Goal: Information Seeking & Learning: Learn about a topic

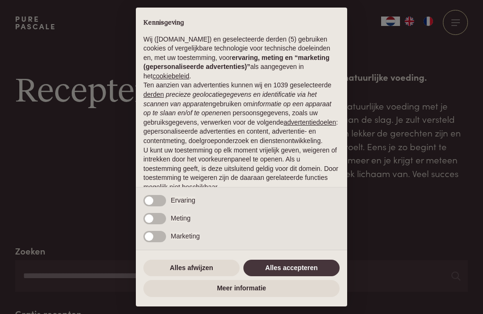
click at [304, 263] on button "Alles accepteren" at bounding box center [292, 268] width 96 height 17
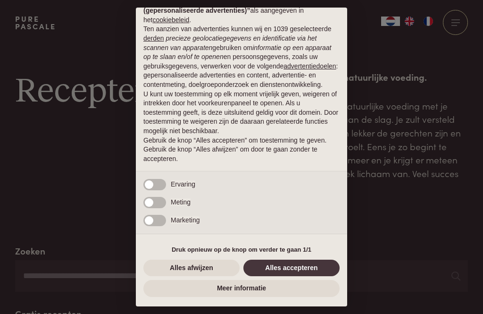
click at [310, 269] on button "Alles accepteren" at bounding box center [292, 268] width 96 height 17
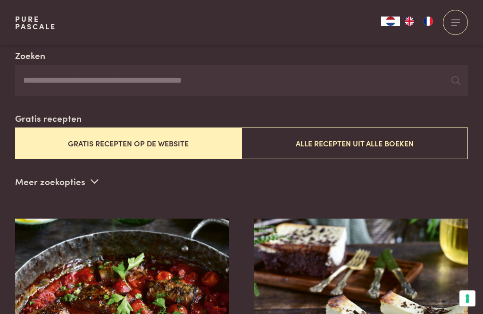
scroll to position [199, 0]
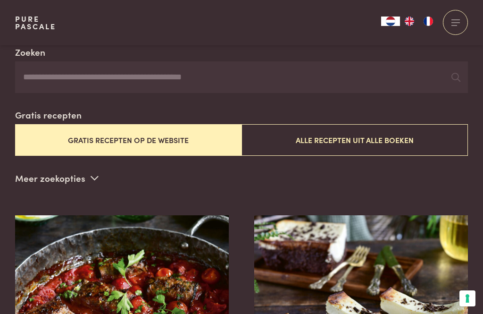
click at [158, 138] on button "Gratis recepten op de website" at bounding box center [128, 140] width 227 height 32
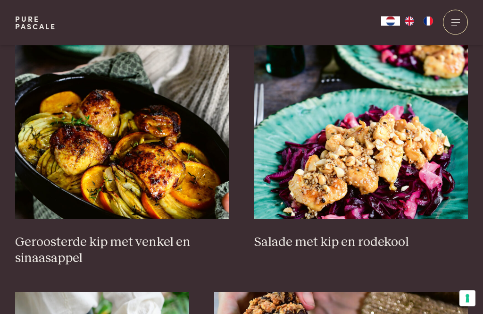
scroll to position [1168, 0]
click at [144, 157] on img at bounding box center [122, 124] width 214 height 189
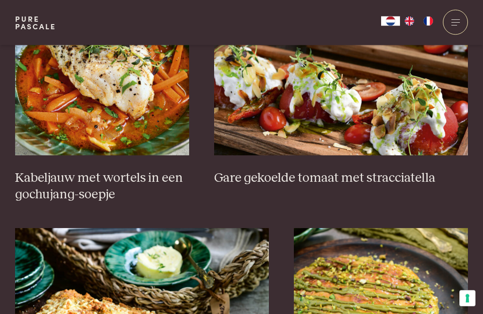
scroll to position [709, 0]
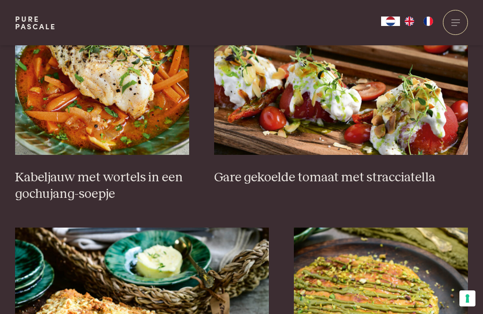
click at [55, 184] on h3 "Kabeljauw met wortels in een gochujang-soepje" at bounding box center [102, 185] width 174 height 33
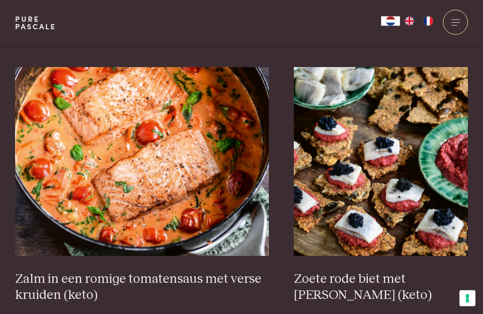
scroll to position [1666, 0]
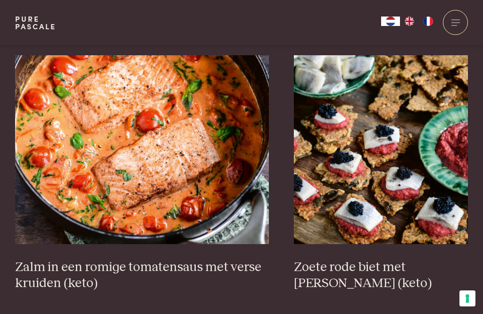
click at [57, 201] on img at bounding box center [142, 149] width 254 height 189
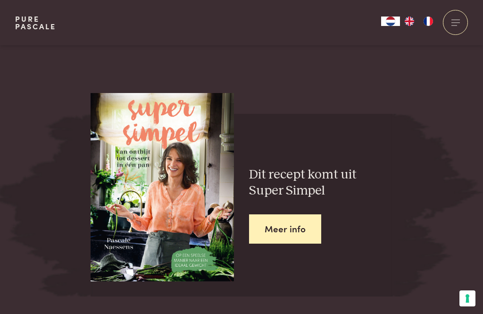
scroll to position [1443, 0]
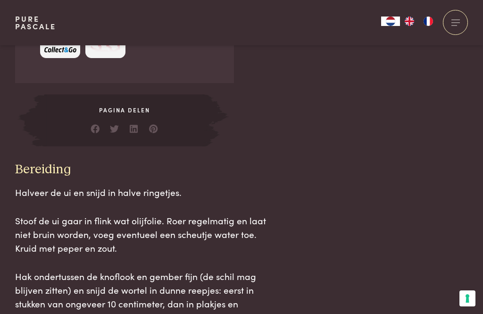
scroll to position [858, 0]
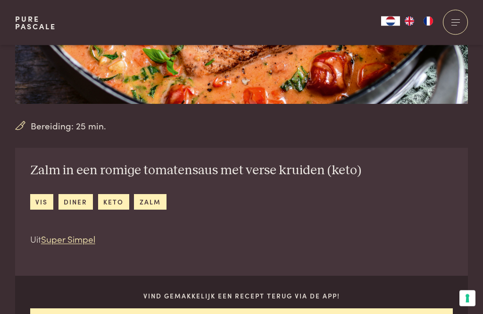
scroll to position [213, 0]
